Goal: Task Accomplishment & Management: Manage account settings

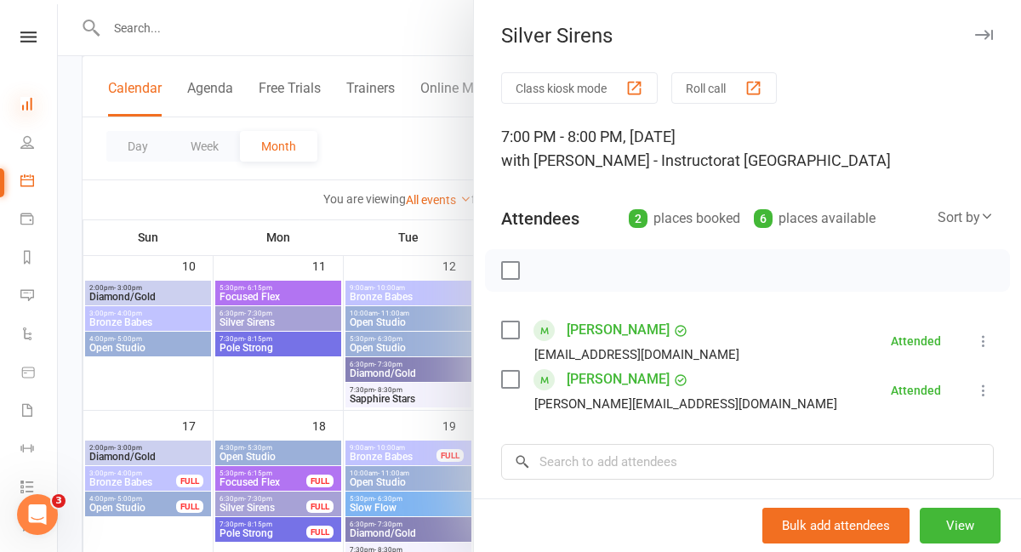
click at [32, 98] on icon at bounding box center [27, 104] width 14 height 14
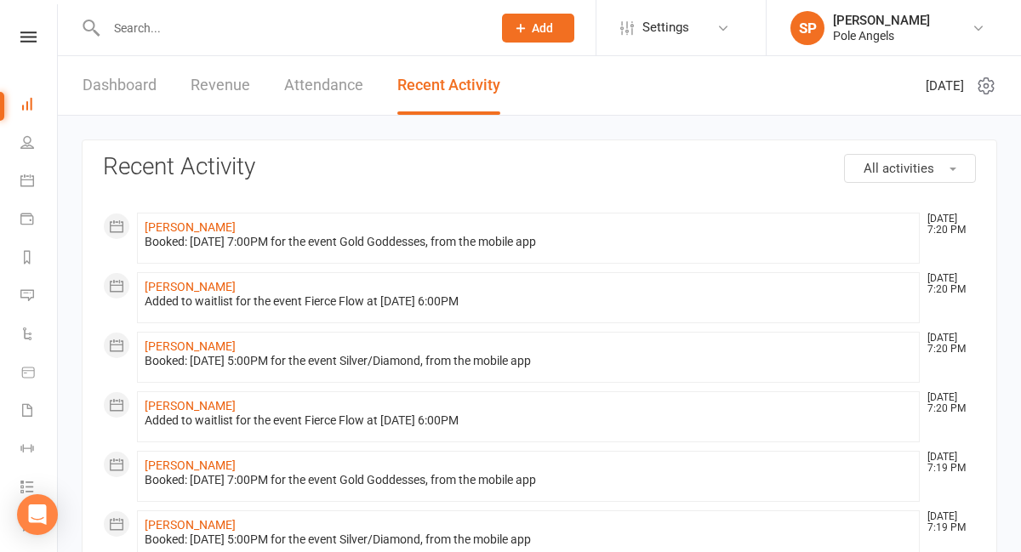
click at [270, 22] on input "text" at bounding box center [290, 28] width 379 height 24
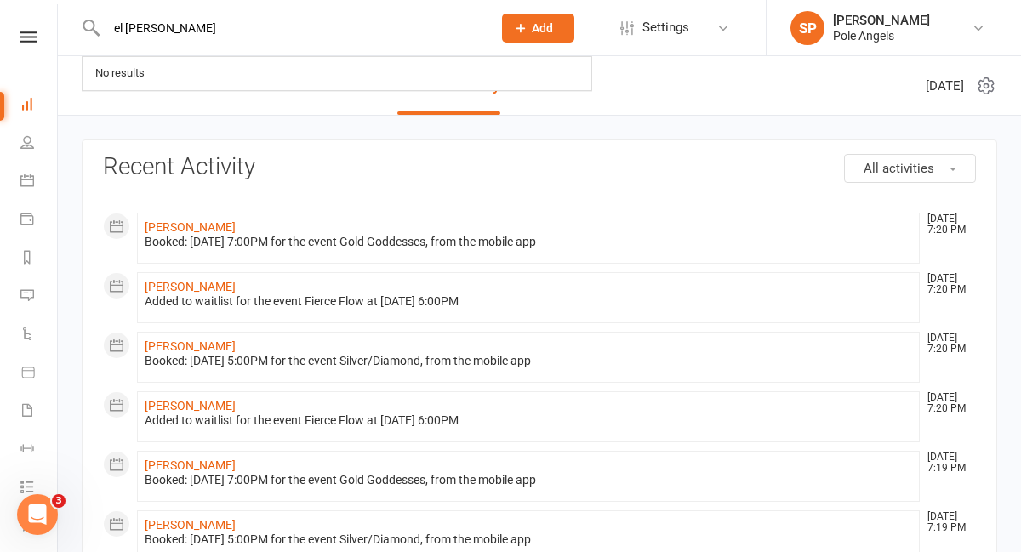
type input "el [PERSON_NAME]"
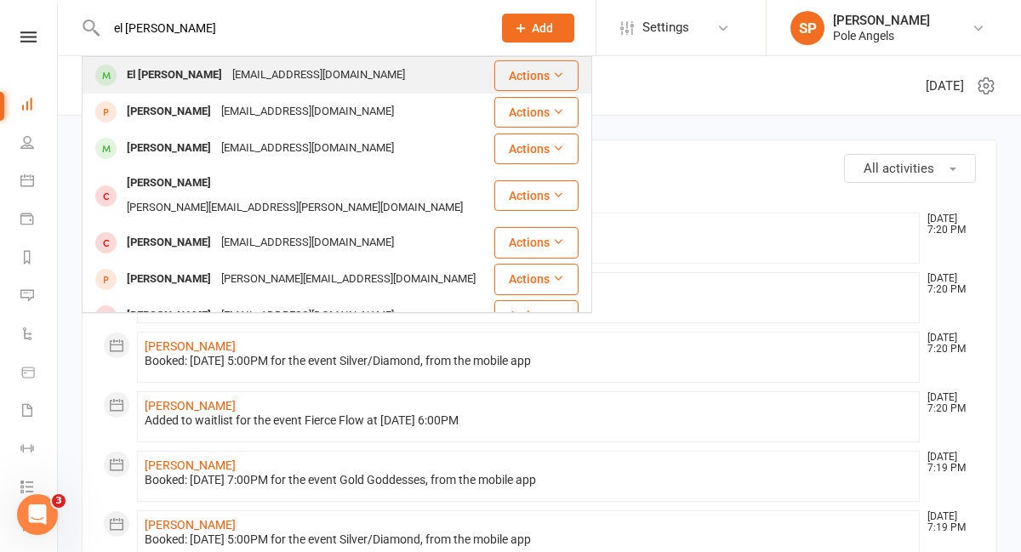
click at [268, 67] on div "[EMAIL_ADDRESS][DOMAIN_NAME]" at bounding box center [318, 75] width 183 height 25
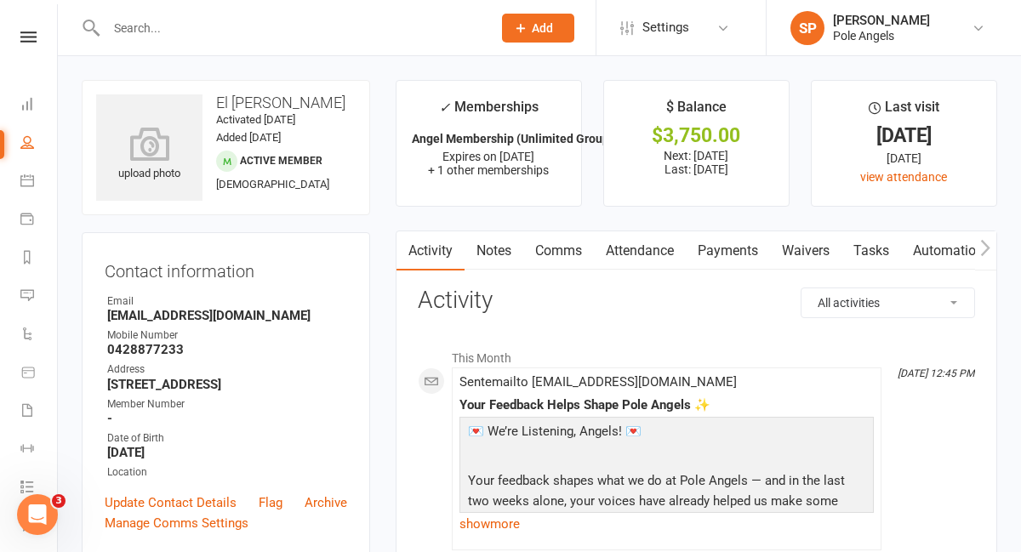
click at [735, 253] on link "Payments" at bounding box center [728, 250] width 84 height 39
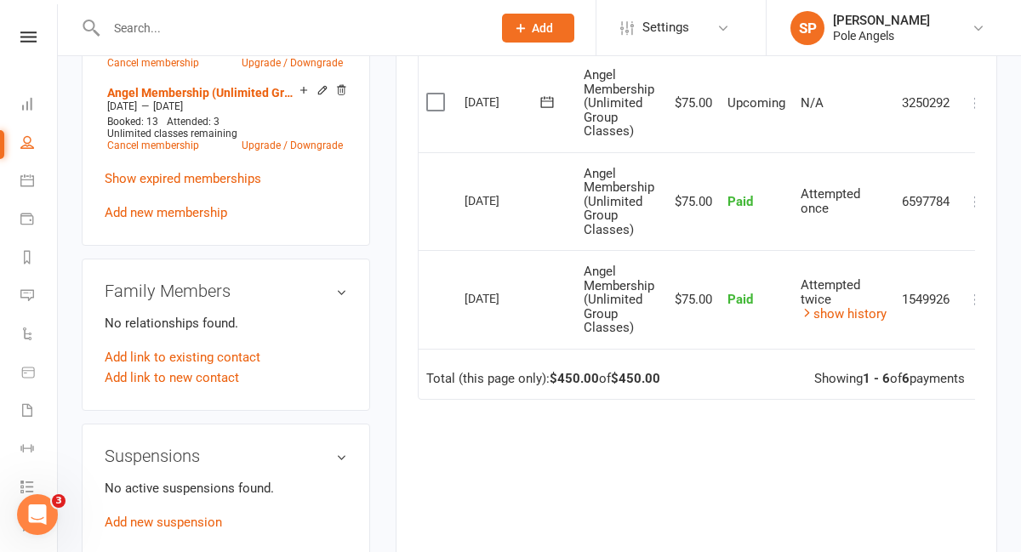
scroll to position [769, 0]
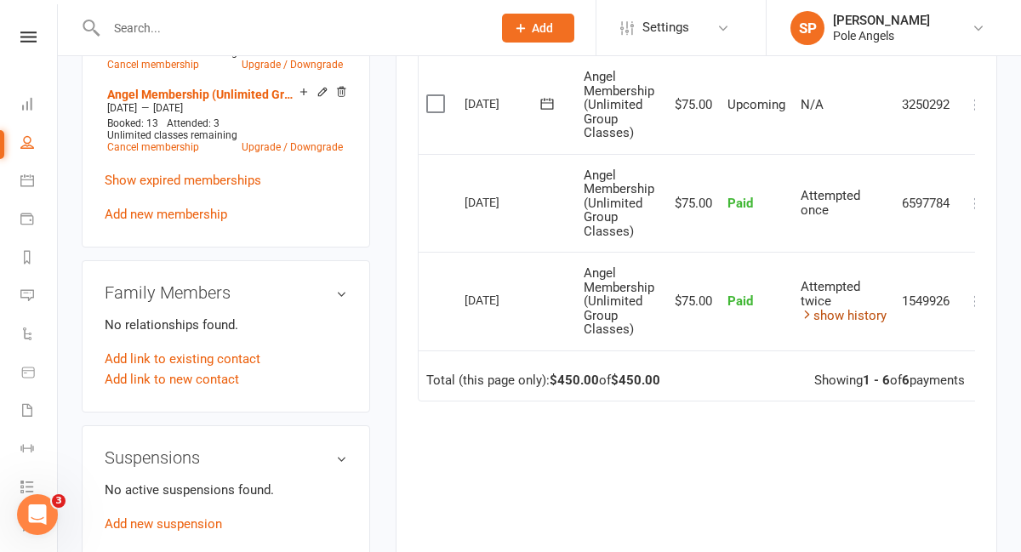
click at [853, 310] on link "show history" at bounding box center [843, 315] width 86 height 15
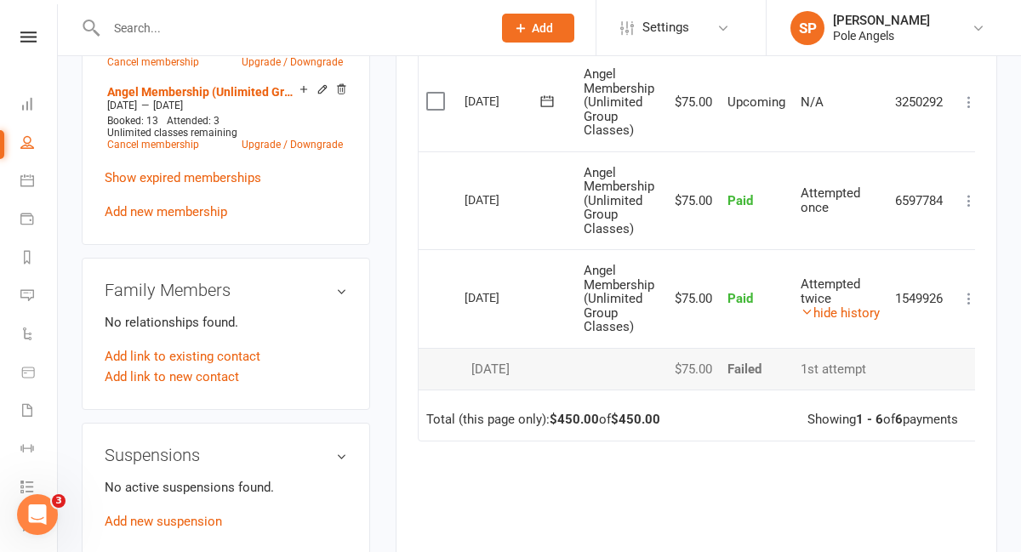
scroll to position [772, 0]
